Goal: Transaction & Acquisition: Book appointment/travel/reservation

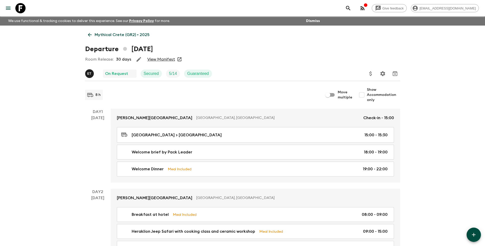
drag, startPoint x: 108, startPoint y: 37, endPoint x: 103, endPoint y: 38, distance: 5.3
click at [108, 37] on p "Mythical Crete (GR2) • 2025" at bounding box center [121, 35] width 55 height 6
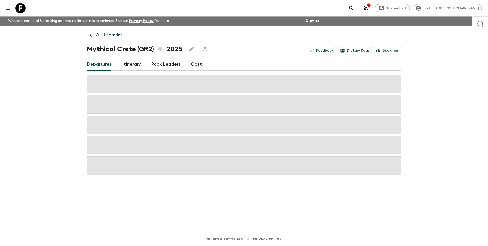
click at [97, 31] on link "All itineraries" at bounding box center [106, 35] width 38 height 10
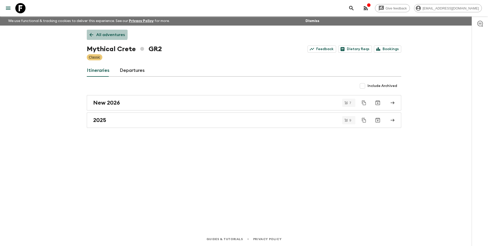
click at [98, 31] on link "All adventures" at bounding box center [107, 35] width 41 height 10
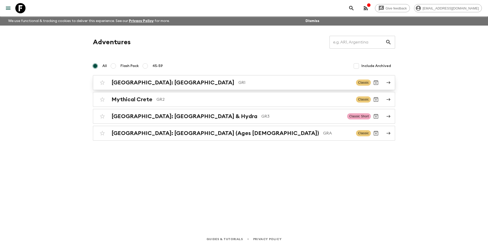
click at [124, 81] on h2 "[GEOGRAPHIC_DATA]: [GEOGRAPHIC_DATA]" at bounding box center [173, 82] width 123 height 7
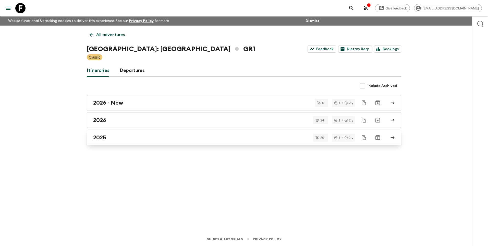
click at [105, 136] on h2 "2025" at bounding box center [99, 137] width 13 height 7
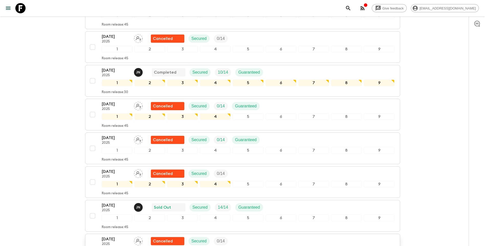
scroll to position [230, 0]
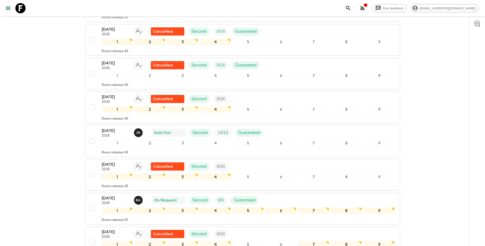
click at [116, 127] on p "[DATE]" at bounding box center [116, 130] width 28 height 6
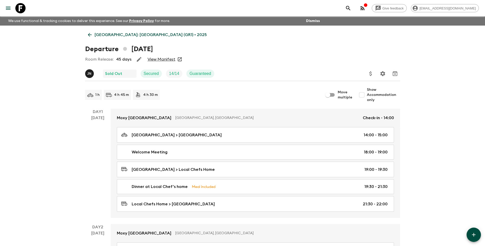
click at [163, 60] on link "View Manifest" at bounding box center [161, 59] width 28 height 5
click at [116, 33] on p "[GEOGRAPHIC_DATA]: [GEOGRAPHIC_DATA] (GR1) • 2025" at bounding box center [150, 35] width 112 height 6
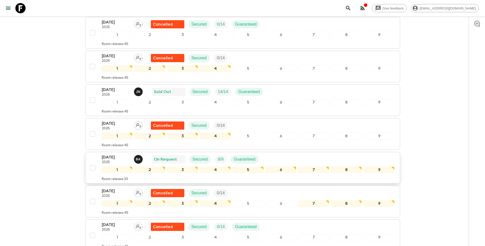
scroll to position [199, 0]
